Goal: Task Accomplishment & Management: Manage account settings

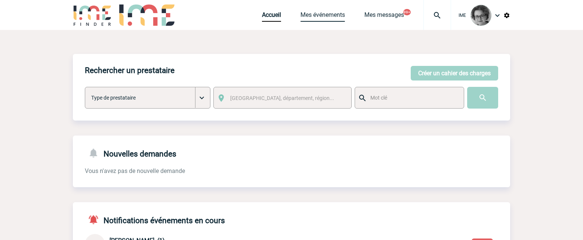
click at [321, 15] on link "Mes événements" at bounding box center [323, 16] width 44 height 10
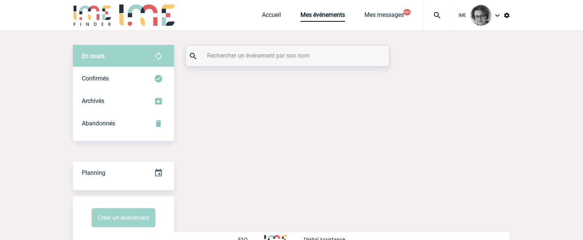
click at [294, 59] on input "text" at bounding box center [288, 55] width 166 height 11
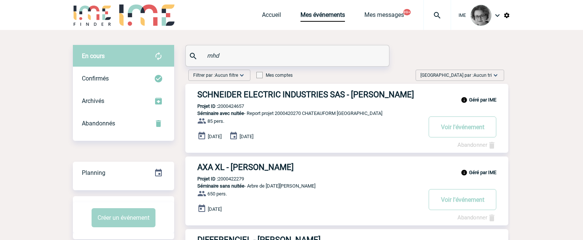
type input "mhd"
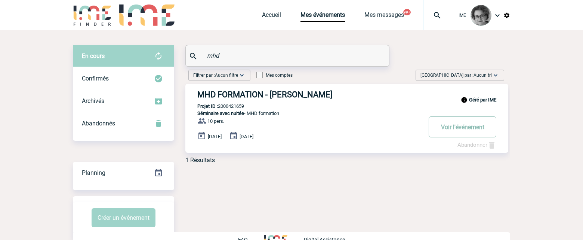
click at [454, 125] on button "Voir l'événement" at bounding box center [463, 126] width 68 height 21
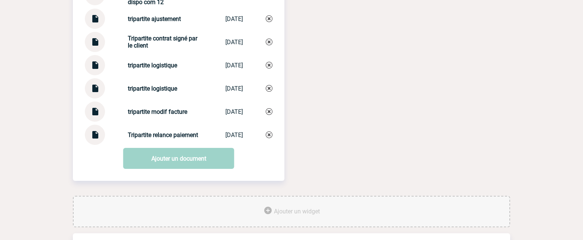
scroll to position [1234, 0]
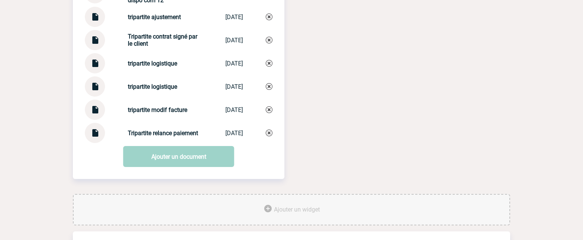
click at [95, 132] on img at bounding box center [95, 130] width 10 height 15
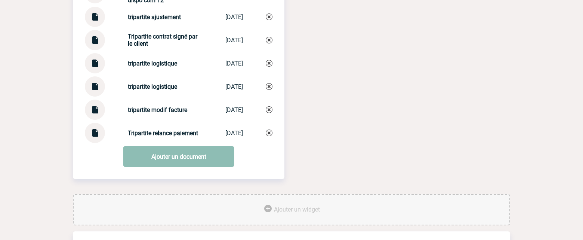
click at [163, 159] on link "Ajouter un document" at bounding box center [178, 156] width 111 height 21
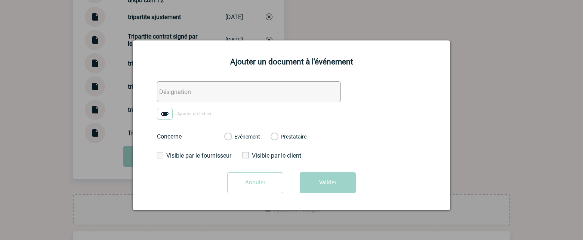
click at [220, 95] on input "text" at bounding box center [249, 91] width 184 height 21
type input "Tripartite relance paiement via hotel"
click at [236, 133] on div "Evénement Prestataire" at bounding box center [265, 136] width 94 height 19
click at [231, 142] on div "Evénement Prestataire" at bounding box center [265, 136] width 94 height 19
click at [229, 139] on label "Evénement" at bounding box center [227, 136] width 7 height 7
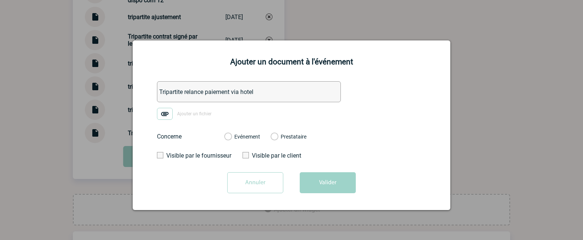
click at [0, 0] on input "Evénement" at bounding box center [0, 0] width 0 height 0
click at [166, 118] on img at bounding box center [165, 114] width 16 height 12
click at [0, 0] on input "Ajouter un fichier" at bounding box center [0, 0] width 0 height 0
click at [326, 183] on button "Valider" at bounding box center [328, 182] width 56 height 21
